Goal: Information Seeking & Learning: Learn about a topic

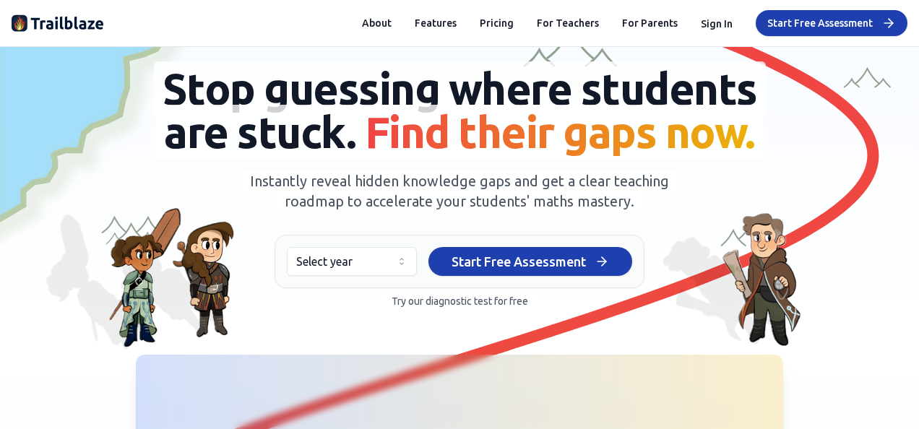
scroll to position [72, 0]
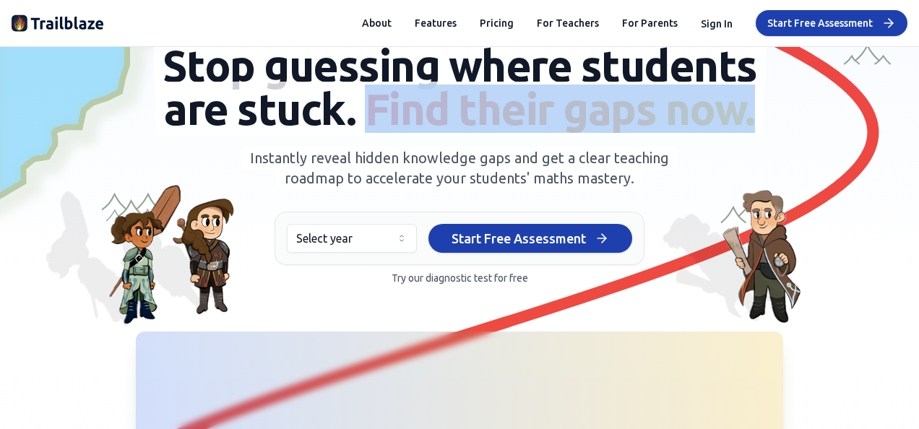
drag, startPoint x: 364, startPoint y: 107, endPoint x: 765, endPoint y: 110, distance: 401.1
click at [765, 110] on h1 "Stop guessing where students are stuck. Find their gaps now." at bounding box center [459, 87] width 650 height 87
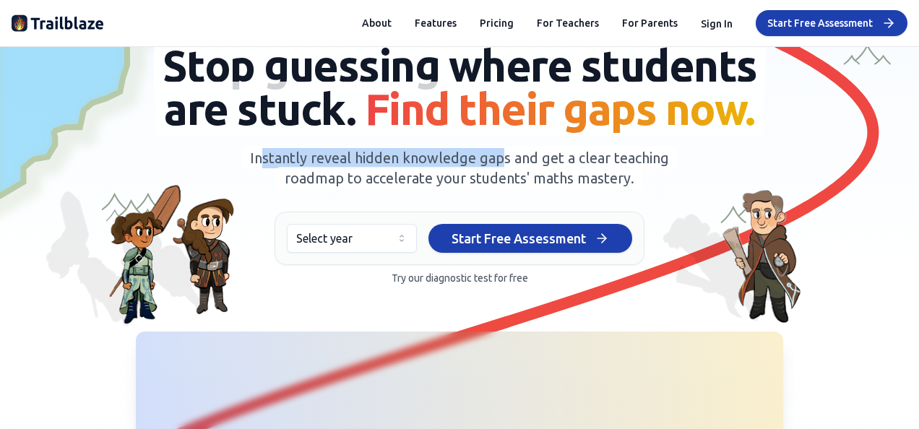
drag, startPoint x: 378, startPoint y: 160, endPoint x: 499, endPoint y: 160, distance: 121.4
click at [499, 160] on span "Instantly reveal hidden knowledge gaps and get a clear teaching roadmap to acce…" at bounding box center [459, 168] width 436 height 43
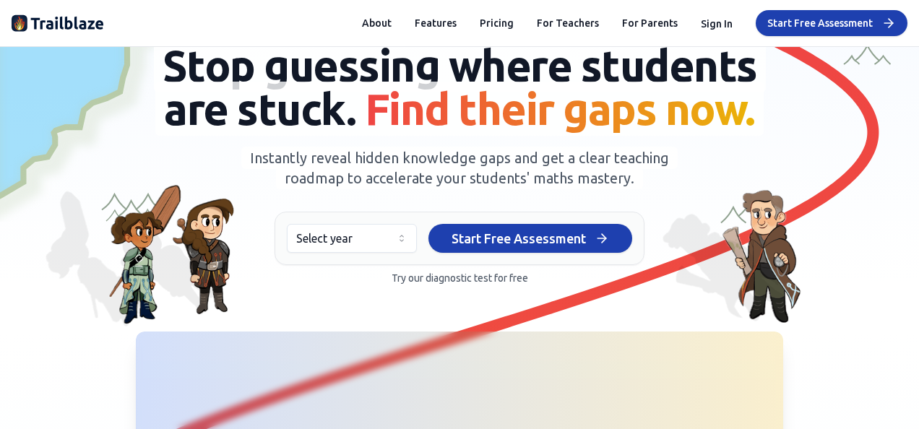
click at [364, 176] on span "Instantly reveal hidden knowledge gaps and get a clear teaching roadmap to acce…" at bounding box center [459, 168] width 436 height 43
drag, startPoint x: 590, startPoint y: 158, endPoint x: 630, endPoint y: 158, distance: 40.5
click at [630, 158] on span "Instantly reveal hidden knowledge gaps and get a clear teaching roadmap to acce…" at bounding box center [459, 168] width 436 height 43
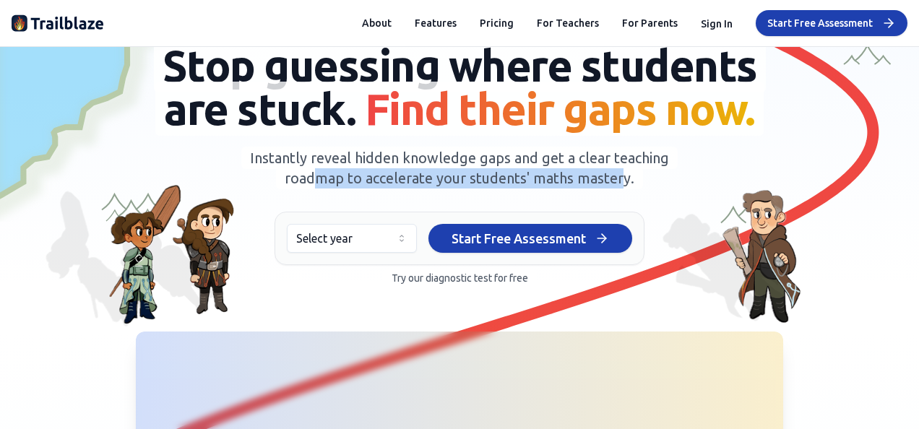
drag, startPoint x: 314, startPoint y: 184, endPoint x: 623, endPoint y: 177, distance: 309.4
click at [623, 177] on span "Instantly reveal hidden knowledge gaps and get a clear teaching roadmap to acce…" at bounding box center [459, 168] width 436 height 43
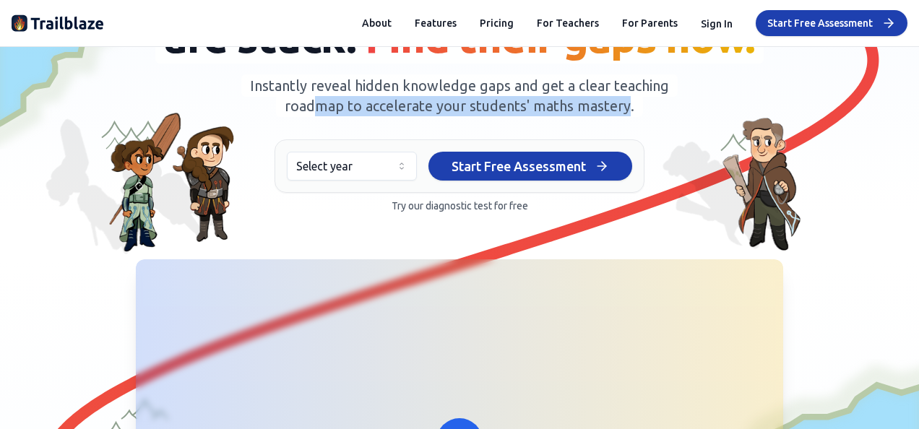
scroll to position [0, 0]
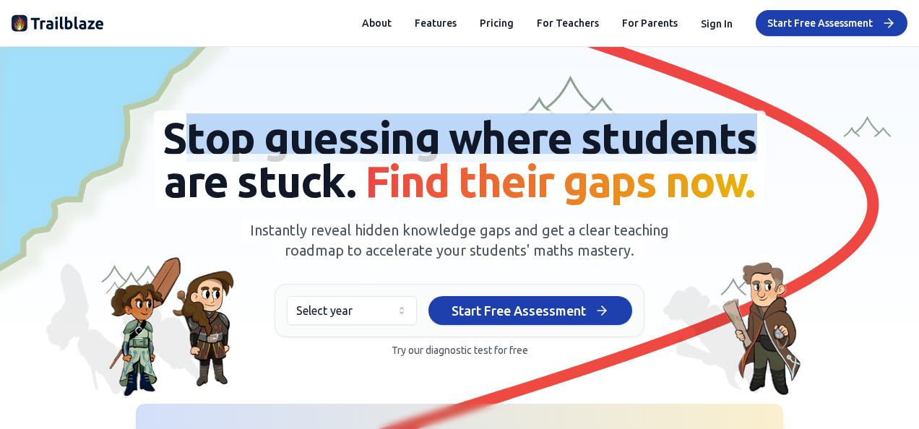
drag, startPoint x: 188, startPoint y: 136, endPoint x: 788, endPoint y: 142, distance: 599.8
click at [788, 142] on div "Stop guessing where students are stuck. Find their gaps now. Instantly reveal h…" at bounding box center [459, 236] width 873 height 241
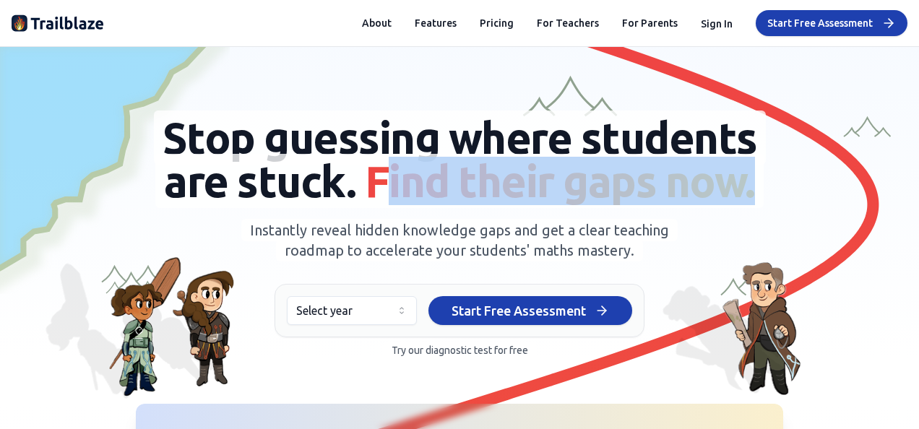
drag, startPoint x: 374, startPoint y: 186, endPoint x: 765, endPoint y: 185, distance: 390.2
click at [765, 185] on h1 "Stop guessing where students are stuck. Find their gaps now." at bounding box center [459, 159] width 650 height 87
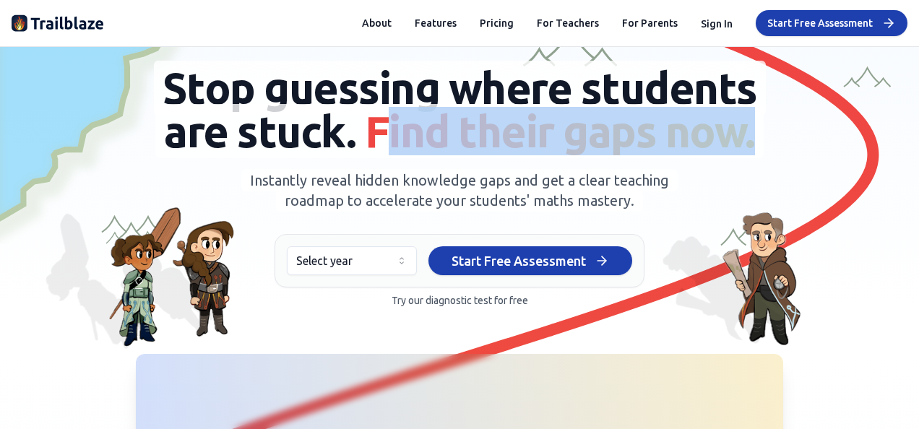
scroll to position [72, 0]
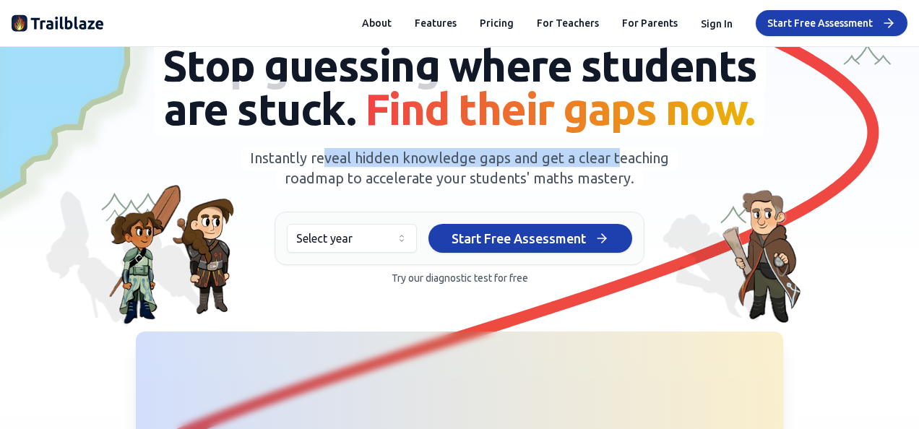
drag, startPoint x: 318, startPoint y: 160, endPoint x: 649, endPoint y: 160, distance: 331.0
click at [649, 160] on span "Instantly reveal hidden knowledge gaps and get a clear teaching roadmap to acce…" at bounding box center [459, 168] width 436 height 43
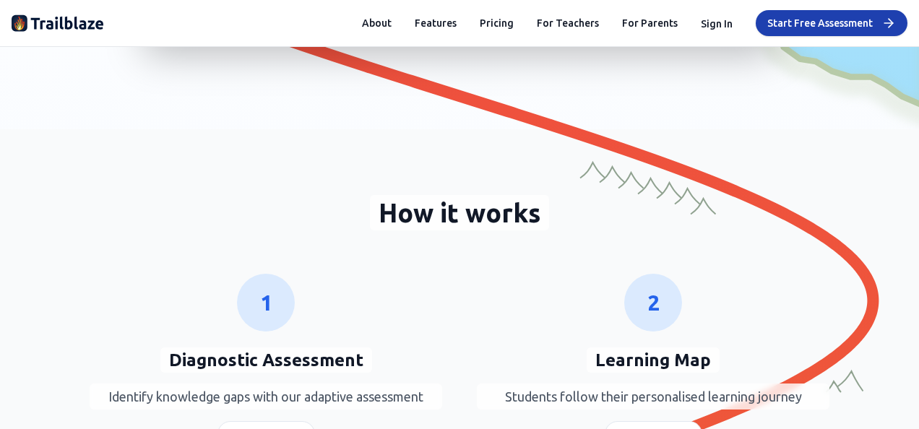
scroll to position [867, 0]
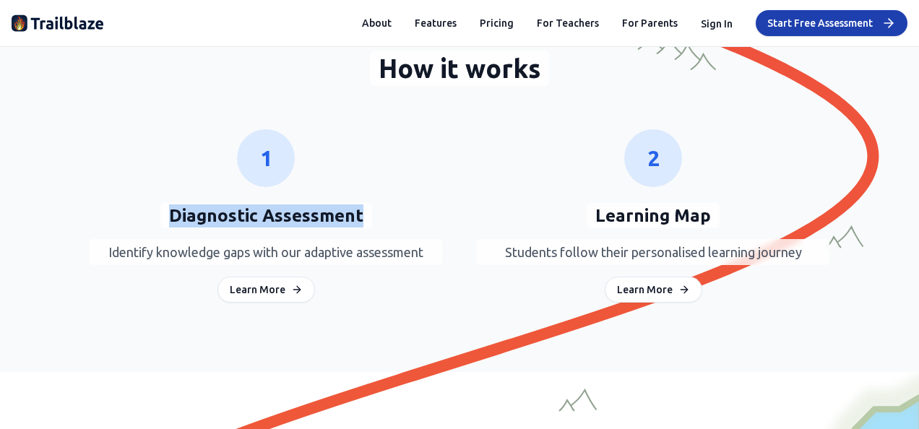
drag, startPoint x: 166, startPoint y: 220, endPoint x: 361, endPoint y: 223, distance: 195.1
click at [361, 223] on span "Diagnostic Assessment" at bounding box center [266, 215] width 212 height 25
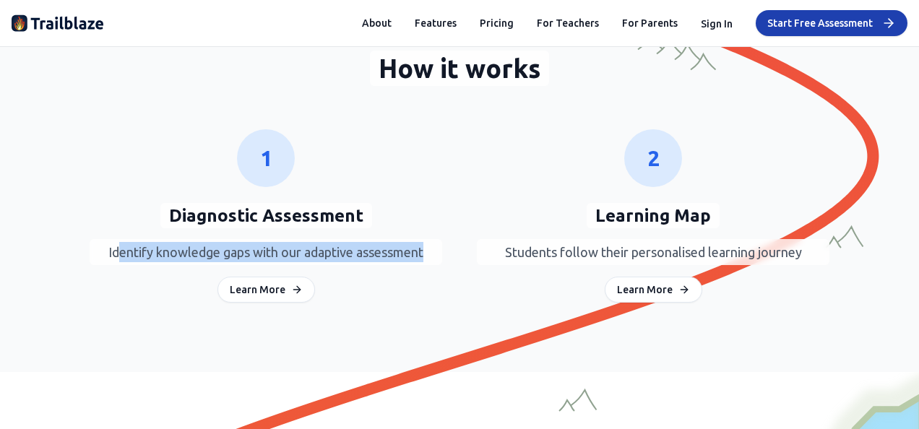
drag, startPoint x: 108, startPoint y: 251, endPoint x: 454, endPoint y: 258, distance: 345.5
click at [454, 258] on div "1 Diagnostic Assessment Identify knowledge gaps with our adaptive assessment Le…" at bounding box center [460, 215] width 740 height 173
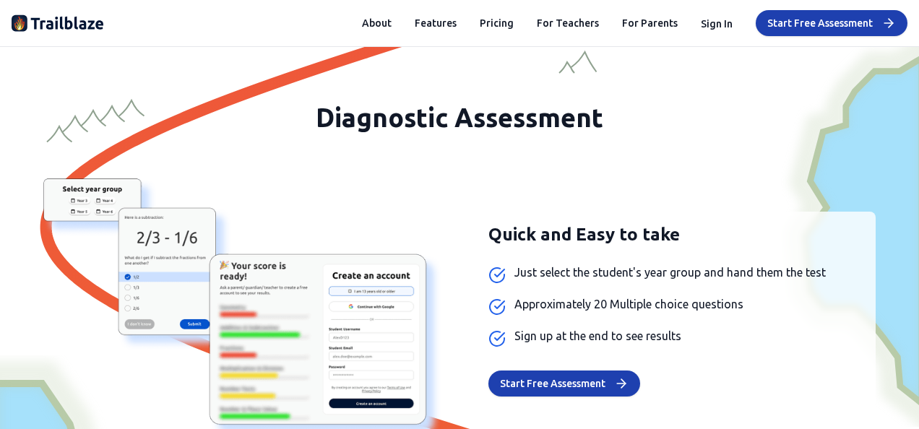
scroll to position [1228, 0]
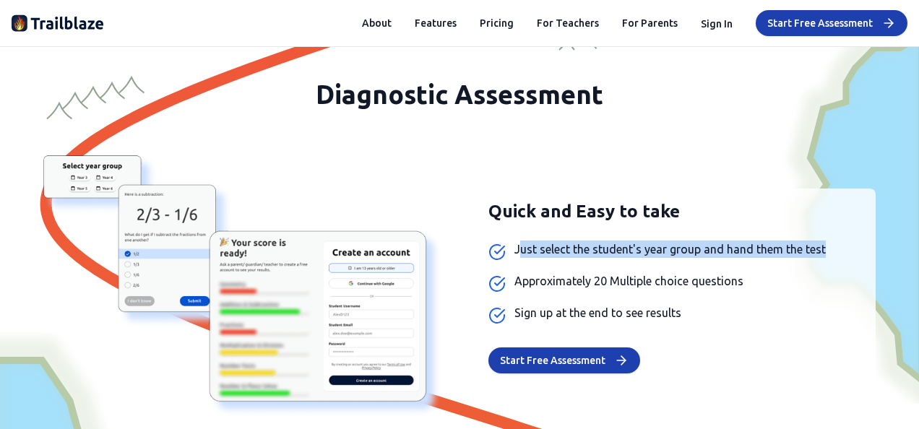
drag, startPoint x: 513, startPoint y: 252, endPoint x: 820, endPoint y: 249, distance: 307.1
click at [820, 249] on span "Just select the student's year group and hand them the test" at bounding box center [669, 249] width 311 height 17
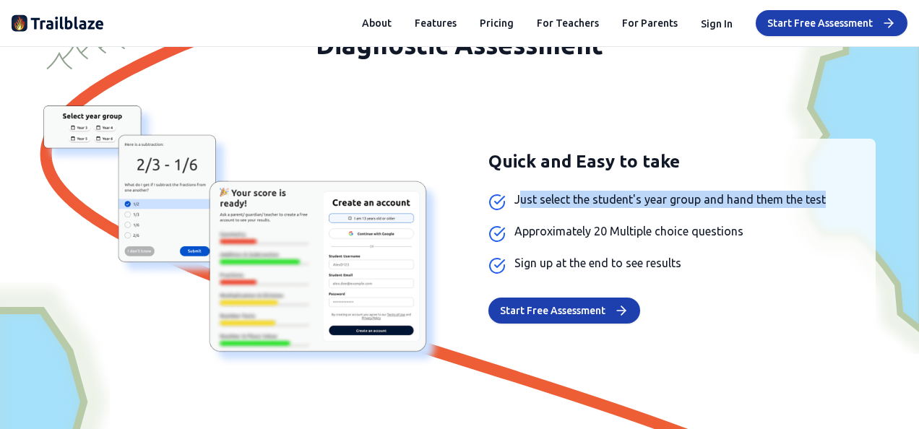
scroll to position [1301, 0]
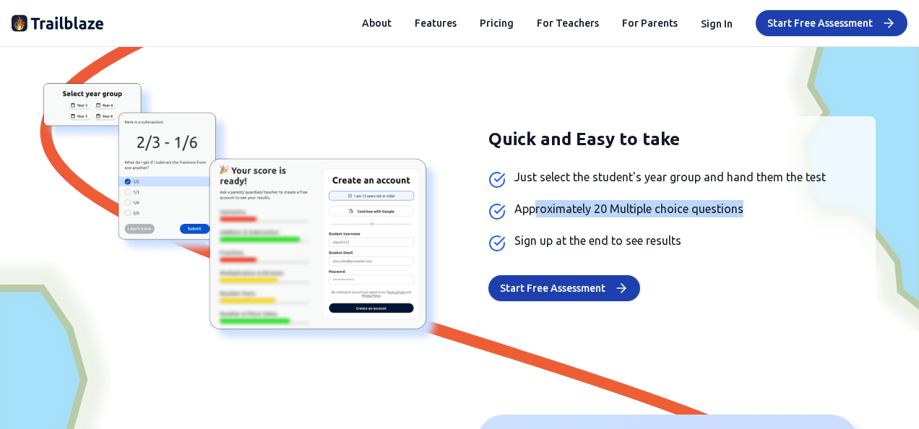
drag, startPoint x: 529, startPoint y: 208, endPoint x: 775, endPoint y: 207, distance: 245.7
click at [775, 207] on li "Approximately 20 Multiple choice questions" at bounding box center [676, 210] width 376 height 20
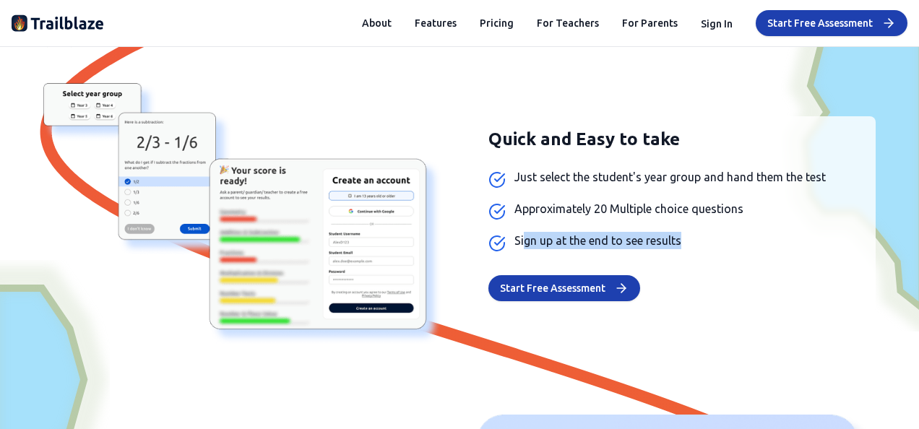
drag, startPoint x: 533, startPoint y: 240, endPoint x: 746, endPoint y: 233, distance: 214.0
click at [746, 233] on li "Sign up at the end to see results" at bounding box center [676, 242] width 376 height 20
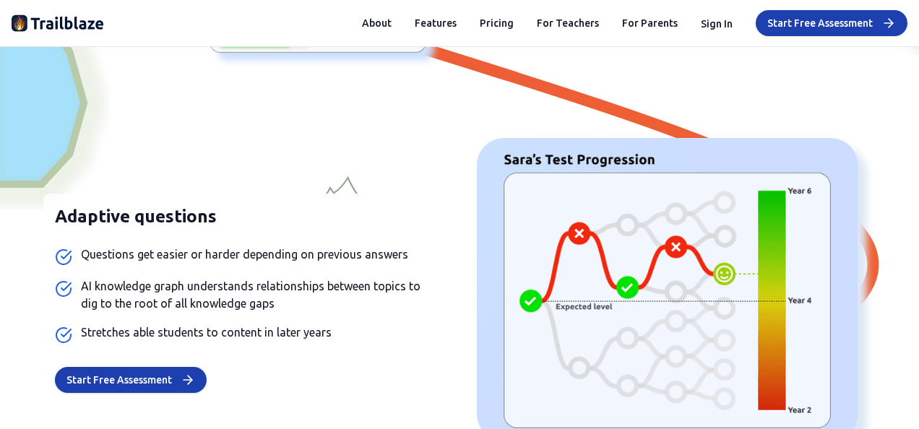
scroll to position [1590, 0]
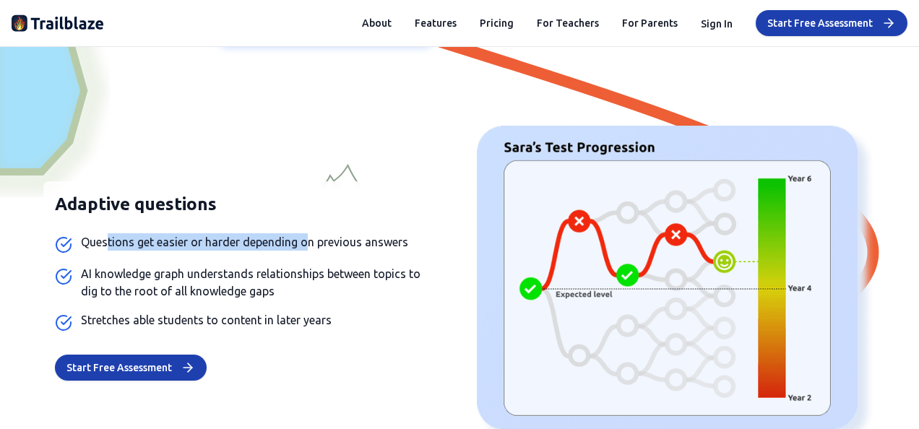
drag, startPoint x: 102, startPoint y: 241, endPoint x: 323, endPoint y: 243, distance: 221.1
click at [323, 243] on span "Questions get easier or harder depending on previous answers" at bounding box center [244, 241] width 327 height 17
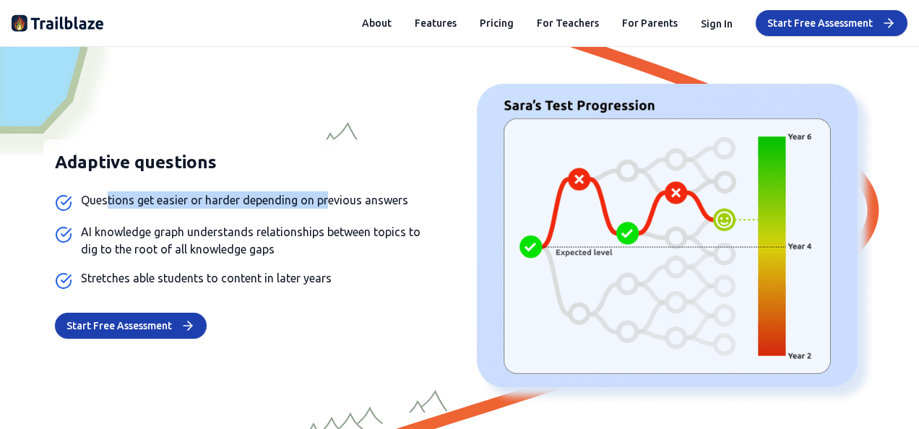
scroll to position [1662, 0]
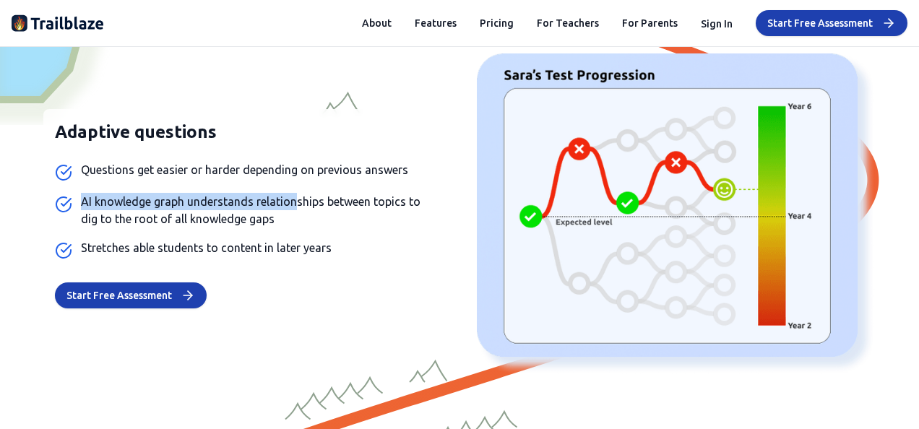
drag, startPoint x: 79, startPoint y: 199, endPoint x: 293, endPoint y: 194, distance: 214.7
click at [293, 194] on span "AI knowledge graph understands relationships between topics to dig to the root …" at bounding box center [256, 210] width 350 height 35
drag, startPoint x: 293, startPoint y: 194, endPoint x: 206, endPoint y: 214, distance: 89.6
click at [206, 214] on span "AI knowledge graph understands relationships between topics to dig to the root …" at bounding box center [256, 210] width 350 height 35
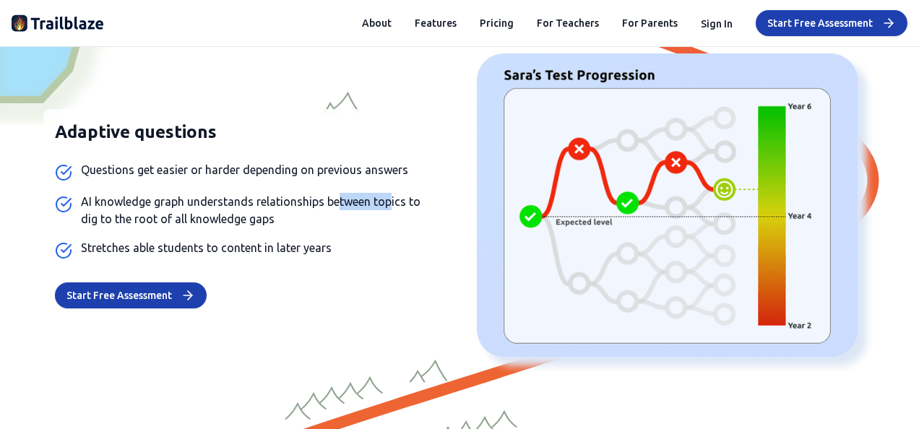
drag, startPoint x: 335, startPoint y: 199, endPoint x: 400, endPoint y: 198, distance: 65.1
click at [400, 198] on span "AI knowledge graph understands relationships between topics to dig to the root …" at bounding box center [256, 210] width 350 height 35
drag, startPoint x: 85, startPoint y: 218, endPoint x: 276, endPoint y: 218, distance: 191.5
click at [276, 218] on span "AI knowledge graph understands relationships between topics to dig to the root …" at bounding box center [256, 210] width 350 height 35
drag, startPoint x: 216, startPoint y: 246, endPoint x: 319, endPoint y: 244, distance: 103.3
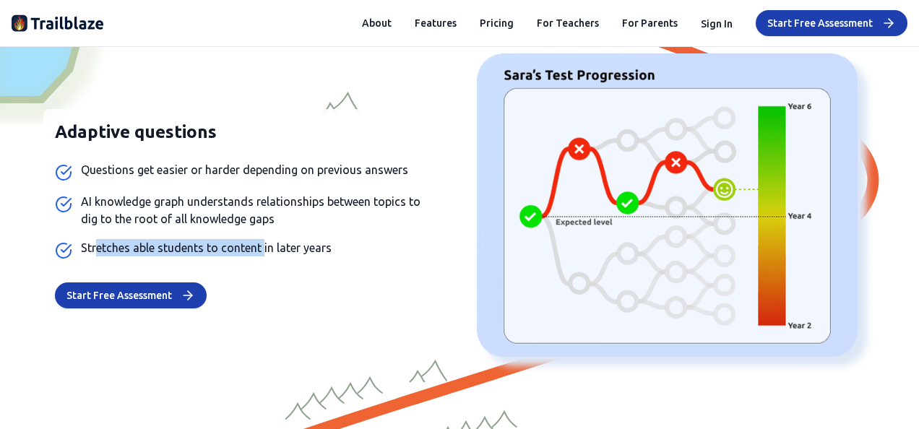
click at [319, 244] on span "Stretches able students to content in later years" at bounding box center [206, 247] width 251 height 17
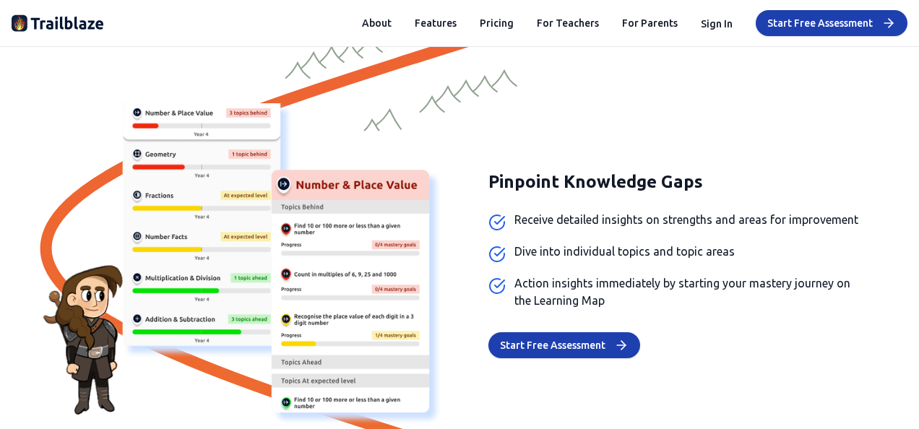
scroll to position [2023, 0]
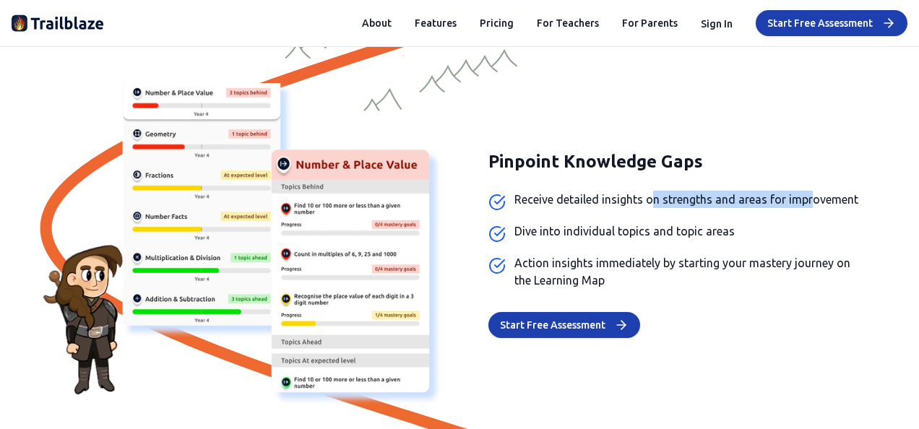
drag, startPoint x: 757, startPoint y: 198, endPoint x: 806, endPoint y: 199, distance: 49.9
click at [806, 199] on span "Receive detailed insights on strengths and areas for improvement" at bounding box center [686, 199] width 344 height 17
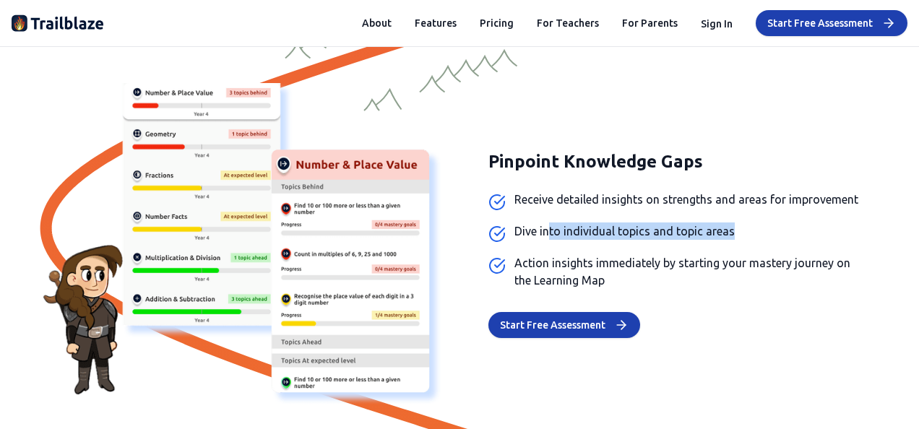
drag, startPoint x: 621, startPoint y: 233, endPoint x: 725, endPoint y: 233, distance: 104.1
click at [725, 233] on li "Dive into individual topics and topic areas" at bounding box center [676, 233] width 376 height 20
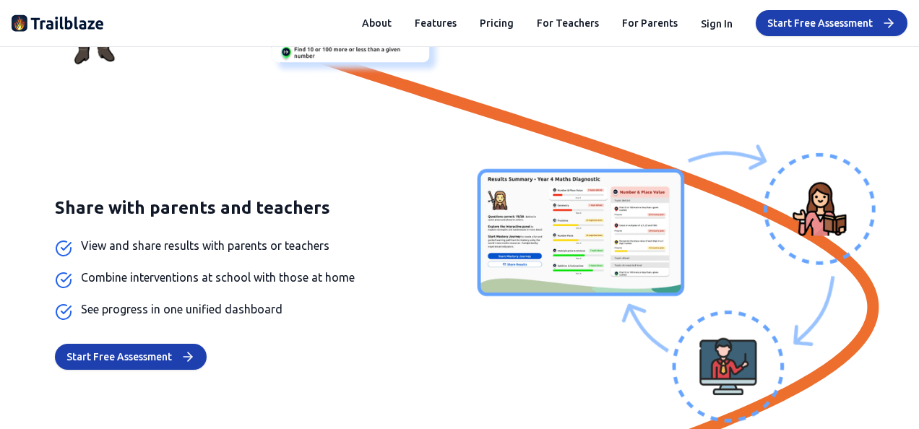
scroll to position [2385, 0]
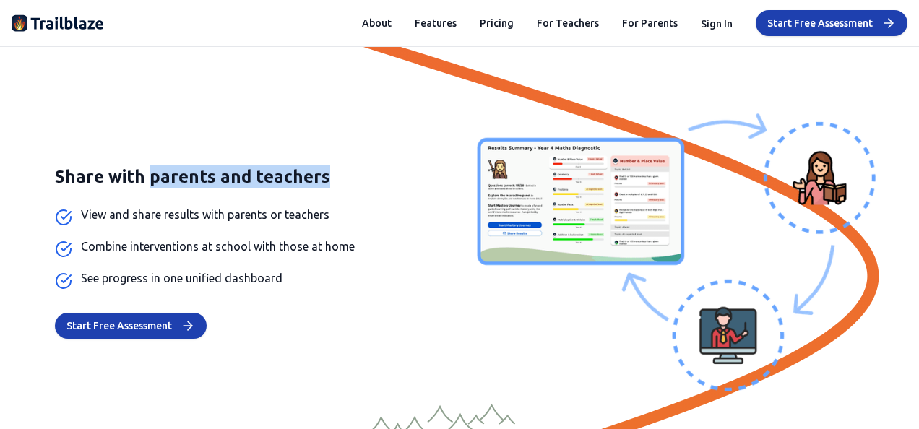
drag, startPoint x: 139, startPoint y: 180, endPoint x: 363, endPoint y: 184, distance: 223.3
click at [363, 184] on h3 "Share with parents and teachers" at bounding box center [243, 176] width 376 height 23
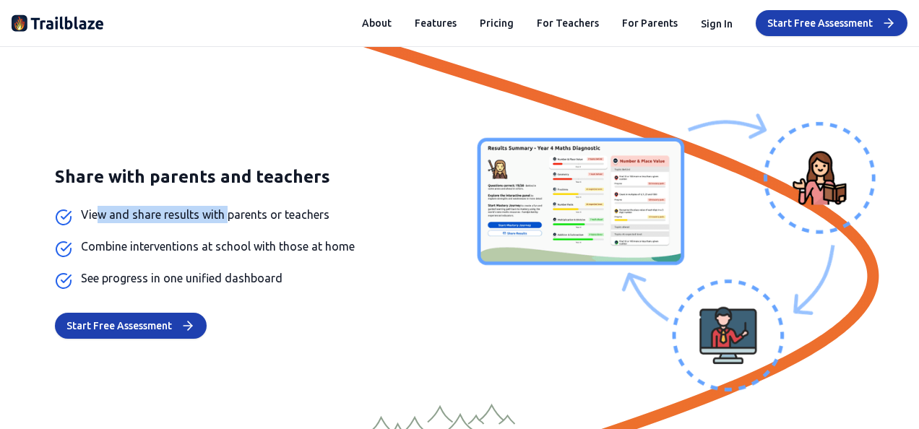
drag, startPoint x: 244, startPoint y: 215, endPoint x: 265, endPoint y: 215, distance: 21.0
click at [265, 215] on span "View and share results with parents or teachers" at bounding box center [205, 214] width 249 height 17
drag, startPoint x: 265, startPoint y: 215, endPoint x: 240, endPoint y: 249, distance: 42.3
click at [245, 249] on span "Combine interventions at school with those at home" at bounding box center [218, 246] width 274 height 17
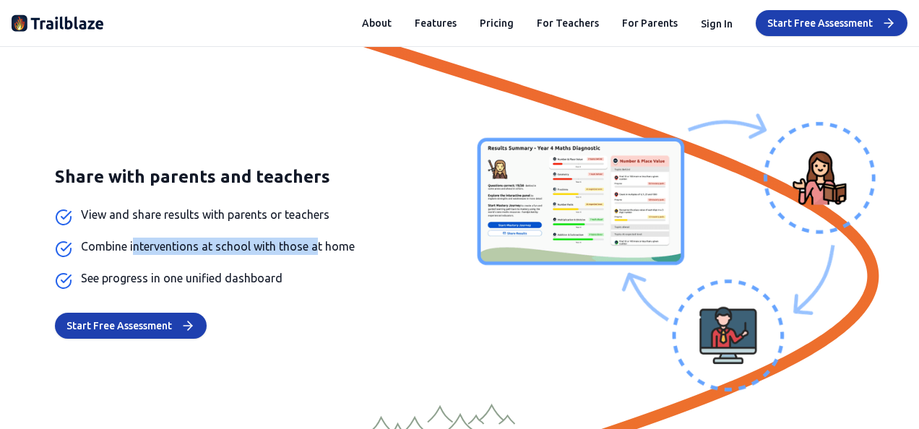
drag, startPoint x: 129, startPoint y: 245, endPoint x: 332, endPoint y: 245, distance: 203.8
click at [332, 245] on span "Combine interventions at school with those at home" at bounding box center [218, 246] width 274 height 17
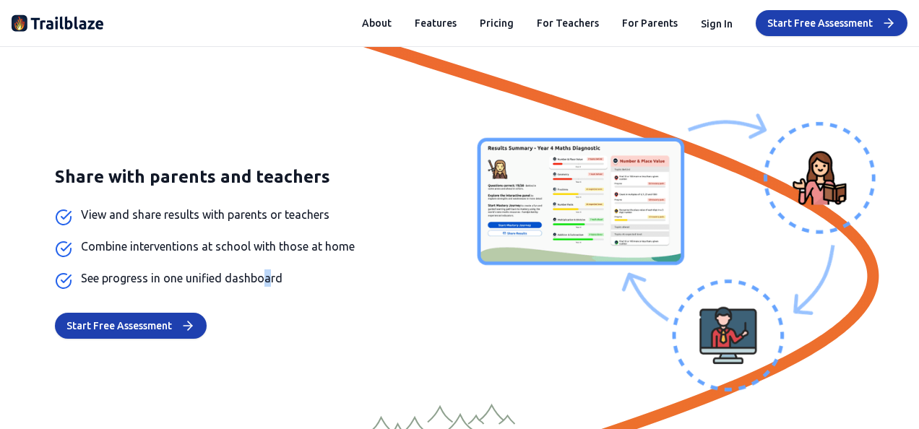
click at [264, 280] on span "See progress in one unified dashboard" at bounding box center [182, 278] width 202 height 17
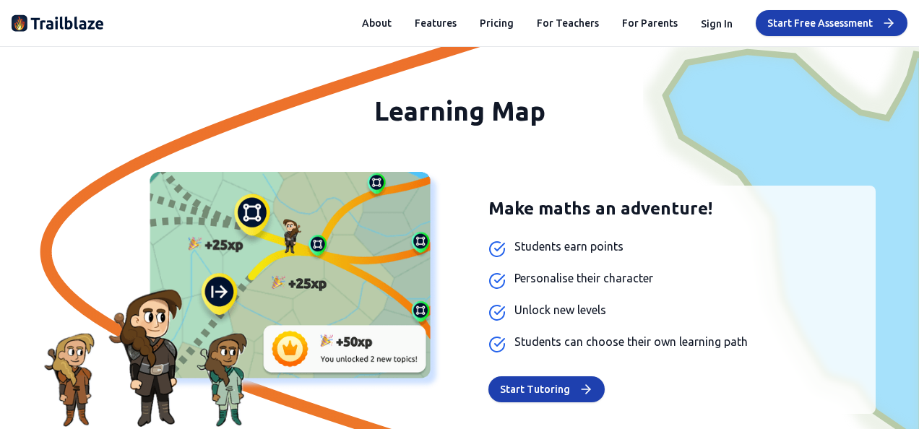
scroll to position [2890, 0]
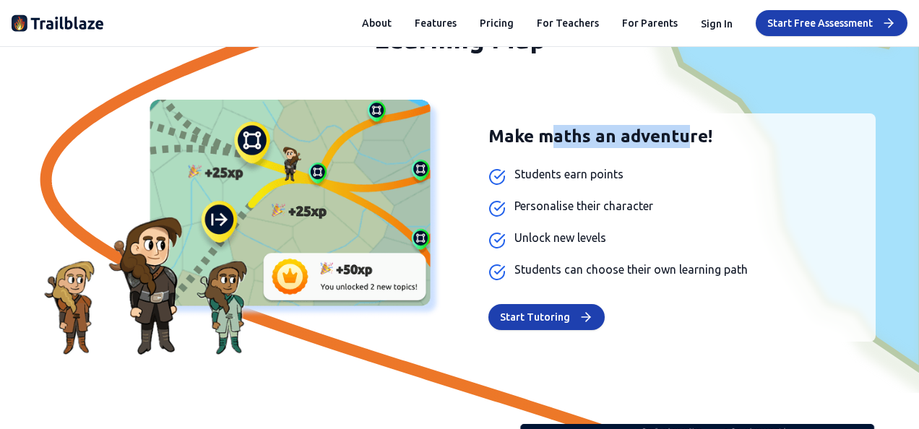
drag, startPoint x: 540, startPoint y: 140, endPoint x: 676, endPoint y: 137, distance: 135.9
click at [676, 137] on h3 "Make maths an adventure!" at bounding box center [676, 136] width 376 height 23
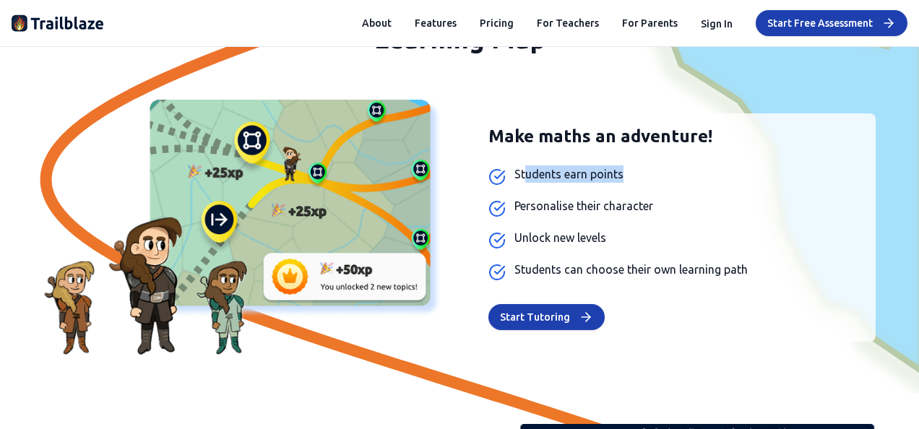
drag, startPoint x: 519, startPoint y: 173, endPoint x: 634, endPoint y: 173, distance: 115.6
click at [634, 173] on li "Students earn points" at bounding box center [676, 175] width 376 height 20
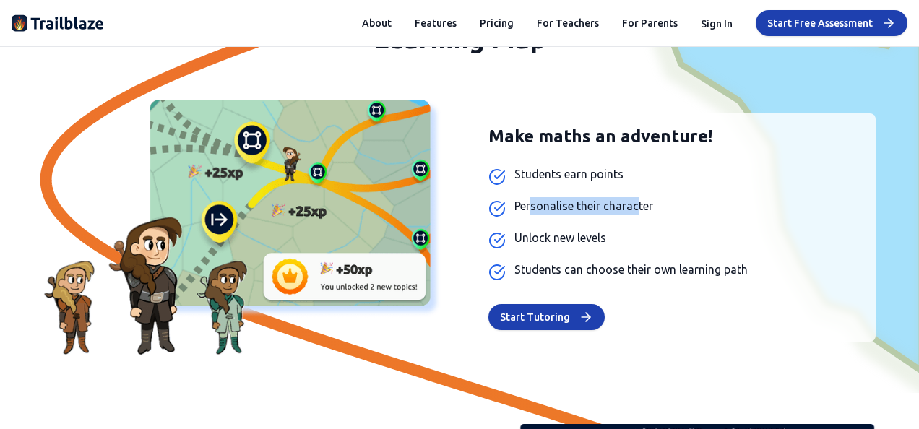
drag, startPoint x: 634, startPoint y: 173, endPoint x: 639, endPoint y: 203, distance: 30.7
click at [639, 203] on span "Personalise their character" at bounding box center [583, 205] width 139 height 17
drag, startPoint x: 639, startPoint y: 203, endPoint x: 630, endPoint y: 234, distance: 32.3
click at [630, 234] on li "Unlock new levels" at bounding box center [676, 239] width 376 height 20
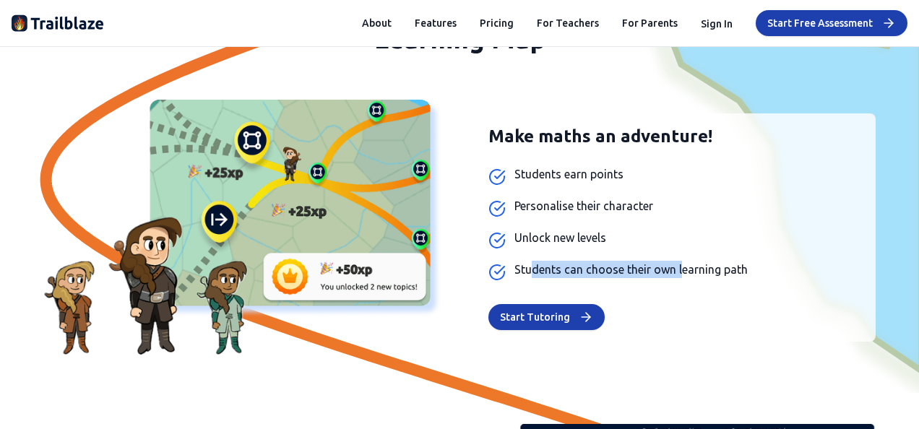
drag, startPoint x: 630, startPoint y: 234, endPoint x: 718, endPoint y: 267, distance: 94.2
click at [718, 267] on span "Students can choose their own learning path" at bounding box center [630, 269] width 233 height 17
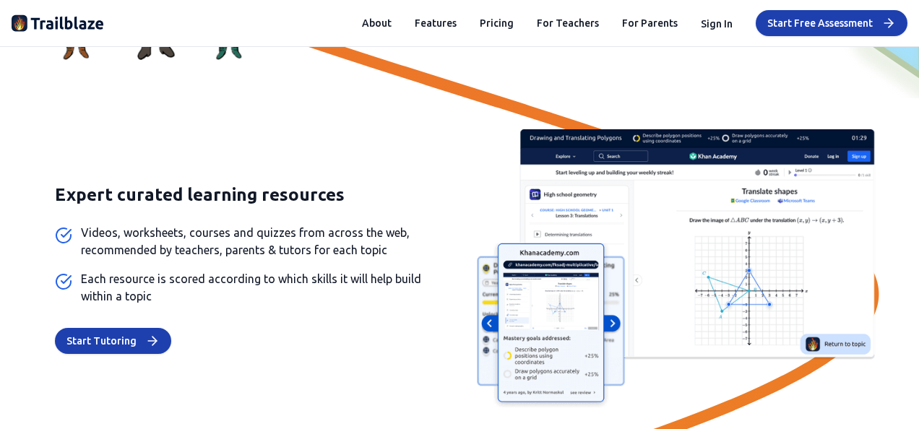
scroll to position [3252, 0]
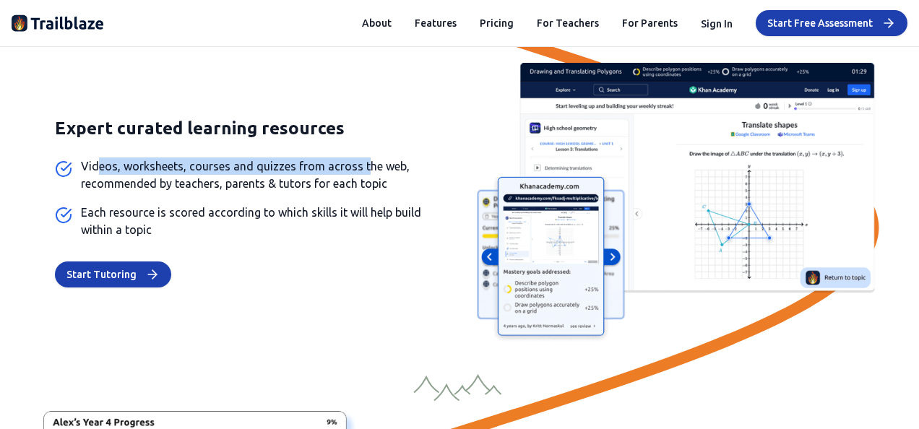
drag, startPoint x: 90, startPoint y: 166, endPoint x: 359, endPoint y: 165, distance: 269.5
click at [359, 165] on span "Videos, worksheets, courses and quizzes from across the web, recommended by tea…" at bounding box center [256, 175] width 350 height 35
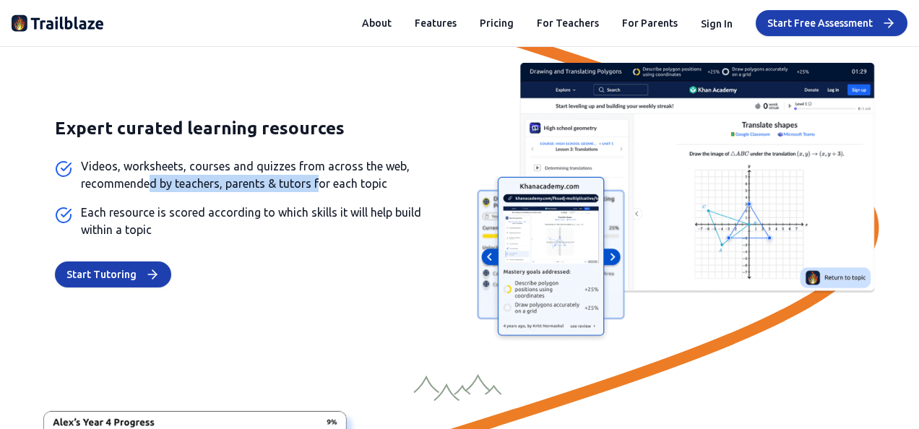
drag, startPoint x: 168, startPoint y: 188, endPoint x: 319, endPoint y: 188, distance: 151.7
click at [319, 188] on span "Videos, worksheets, courses and quizzes from across the web, recommended by tea…" at bounding box center [256, 175] width 350 height 35
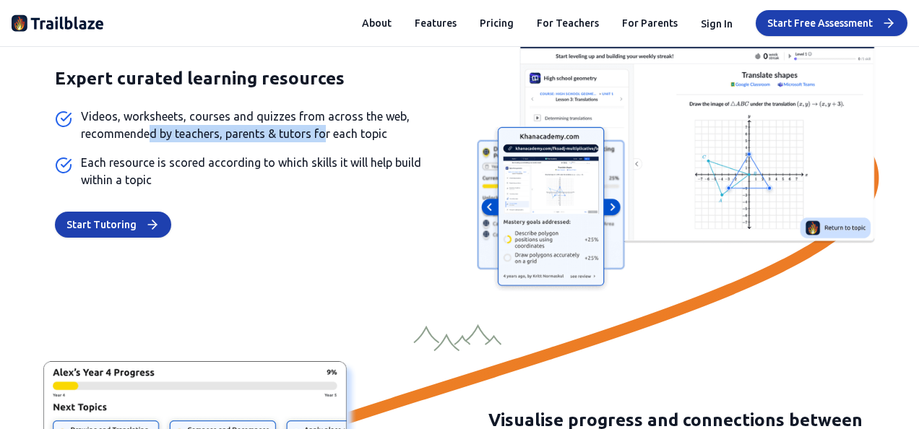
scroll to position [3324, 0]
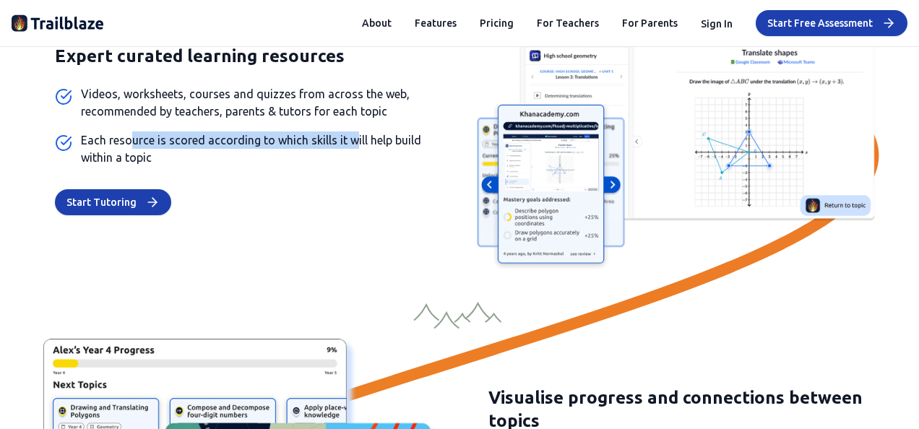
drag, startPoint x: 158, startPoint y: 140, endPoint x: 350, endPoint y: 140, distance: 192.2
click at [350, 140] on span "Each resource is scored according to which skills it will help build within a t…" at bounding box center [256, 149] width 350 height 35
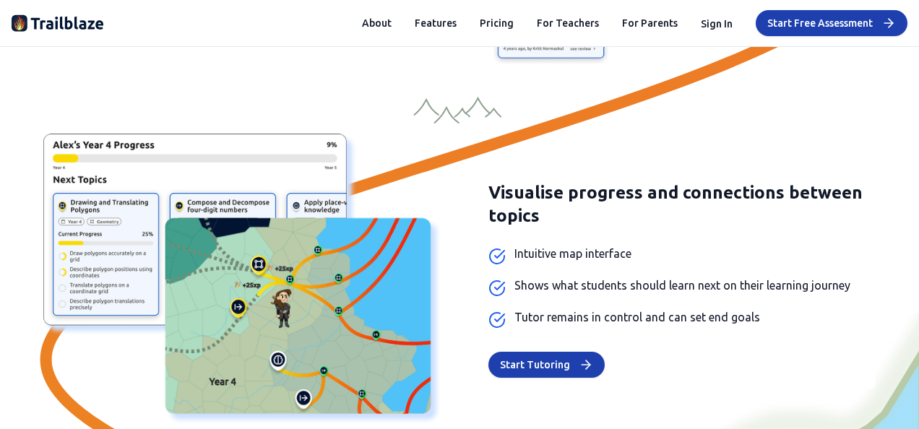
scroll to position [3613, 0]
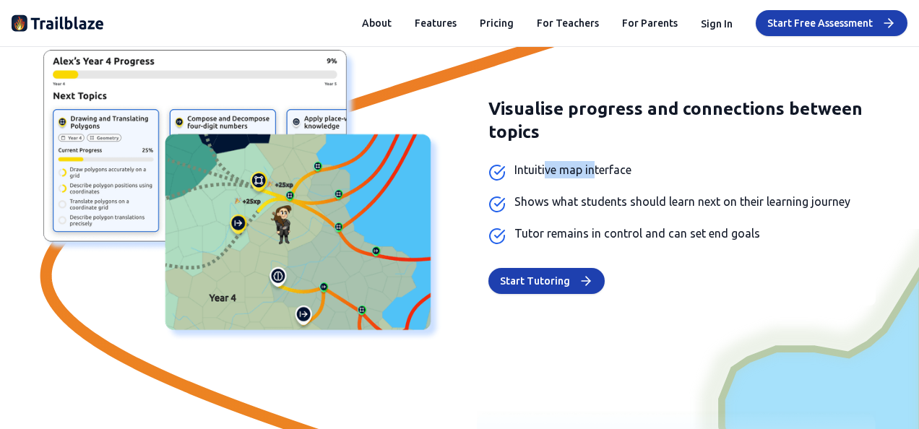
drag, startPoint x: 549, startPoint y: 167, endPoint x: 626, endPoint y: 163, distance: 76.7
click at [626, 163] on span "Intuitive map interface" at bounding box center [572, 169] width 117 height 17
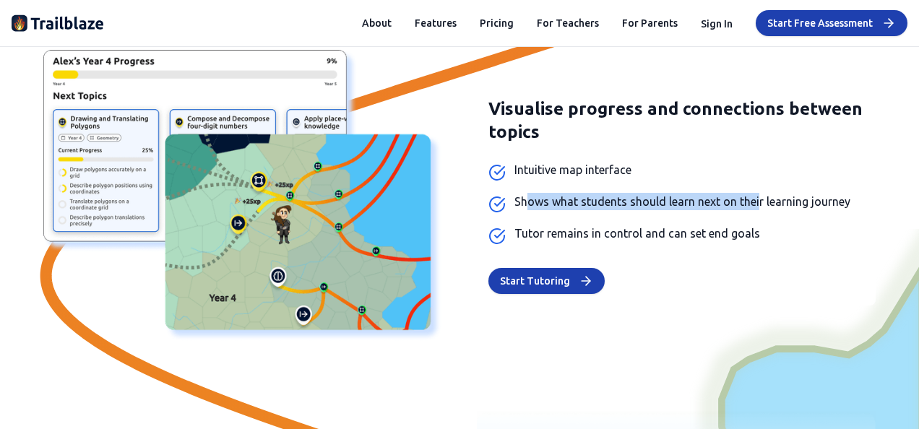
drag, startPoint x: 626, startPoint y: 163, endPoint x: 775, endPoint y: 201, distance: 153.5
click at [775, 201] on span "Shows what students should learn next on their learning journey" at bounding box center [682, 201] width 336 height 17
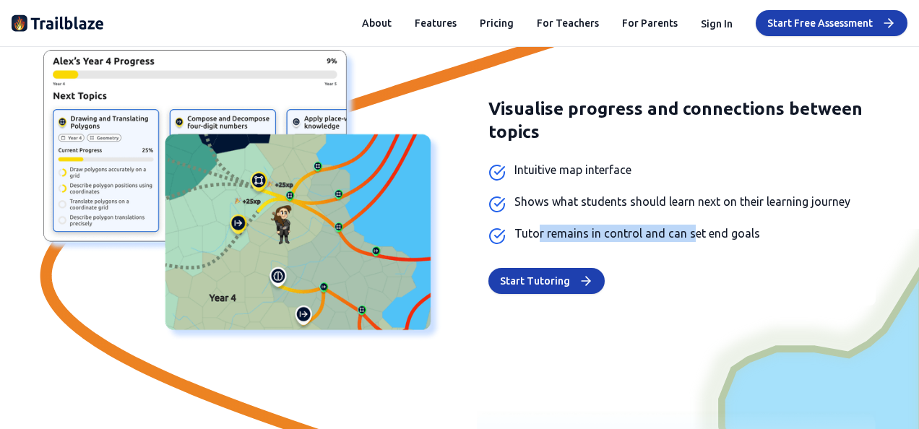
drag, startPoint x: 533, startPoint y: 235, endPoint x: 686, endPoint y: 229, distance: 152.6
click at [686, 229] on span "Tutor remains in control and can set end goals" at bounding box center [637, 233] width 246 height 17
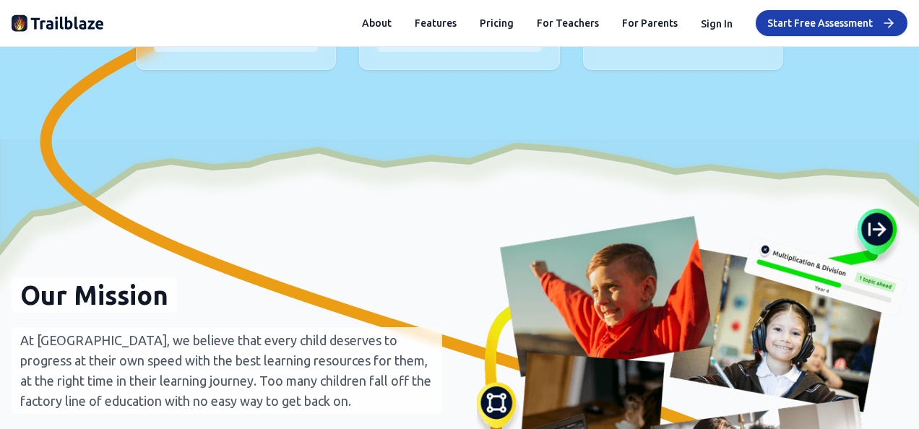
scroll to position [5420, 0]
